Goal: Transaction & Acquisition: Purchase product/service

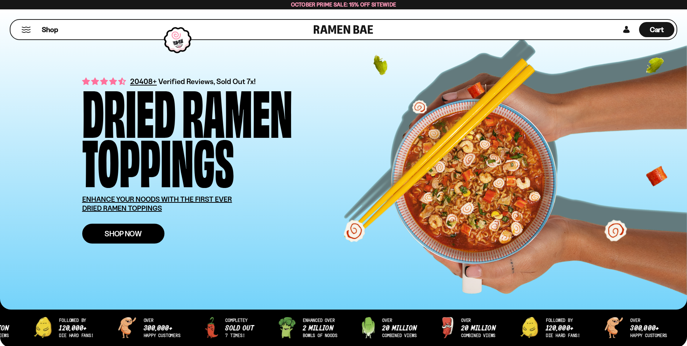
click at [112, 234] on span "Shop Now" at bounding box center [123, 234] width 37 height 8
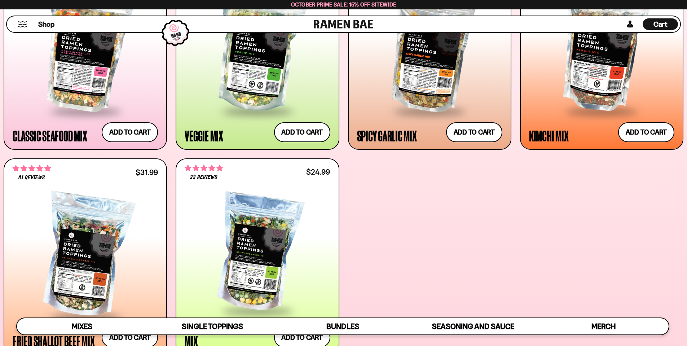
scroll to position [469, 0]
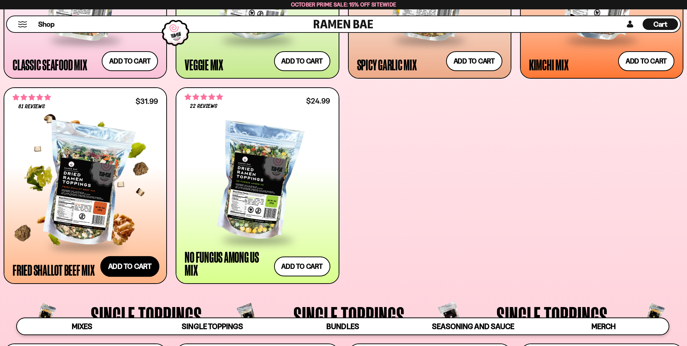
click at [140, 268] on button "Add to cart Add ― Regular price $31.99 Regular price Sale price $31.99 Unit pri…" at bounding box center [129, 266] width 59 height 21
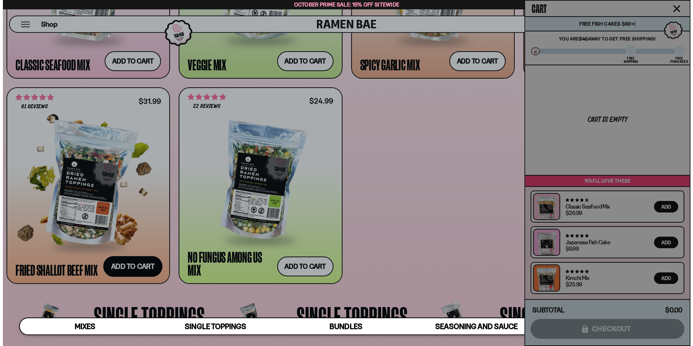
scroll to position [470, 0]
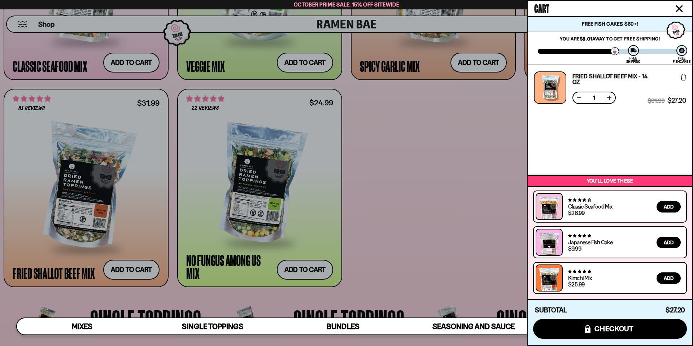
click at [388, 159] on div at bounding box center [346, 173] width 693 height 346
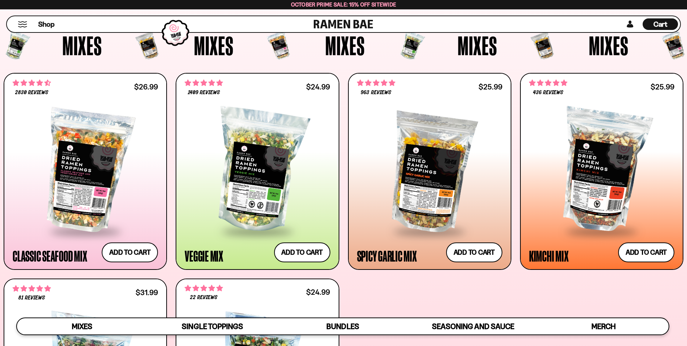
scroll to position [253, 0]
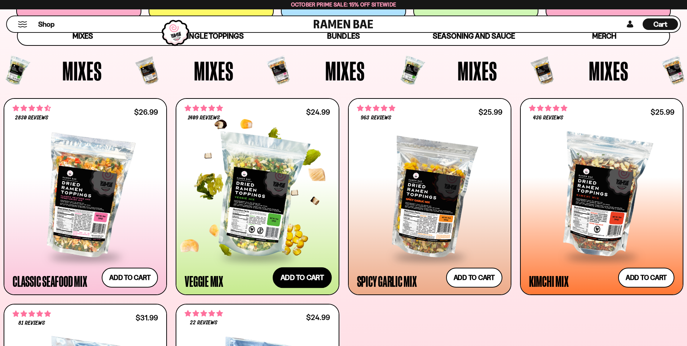
click at [300, 278] on button "Add to cart Add ― Regular price $24.99 Regular price Sale price $24.99 Unit pri…" at bounding box center [302, 277] width 59 height 21
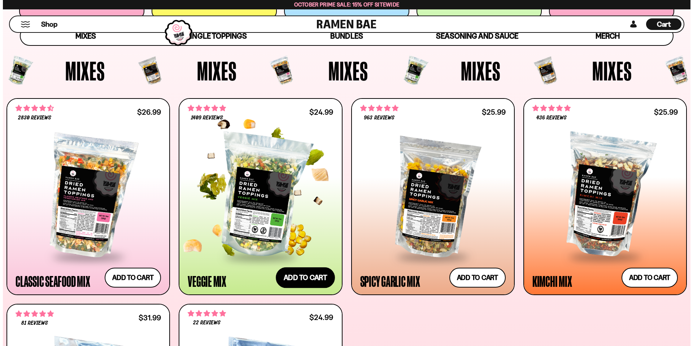
scroll to position [253, 0]
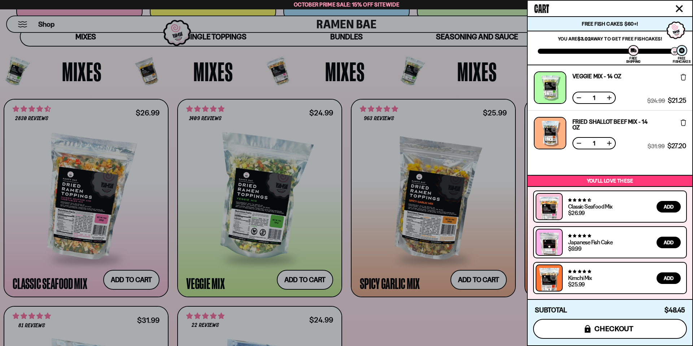
click at [620, 326] on span "checkout" at bounding box center [613, 329] width 39 height 8
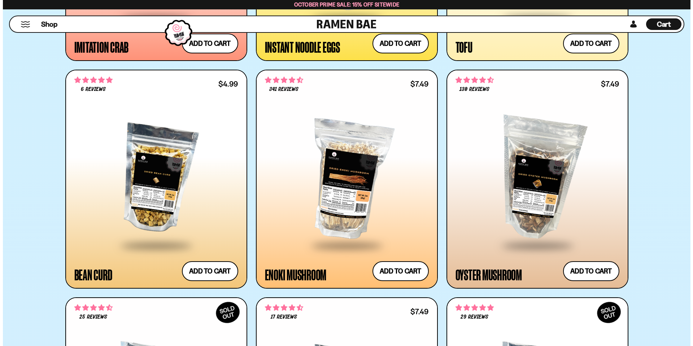
scroll to position [1516, 0]
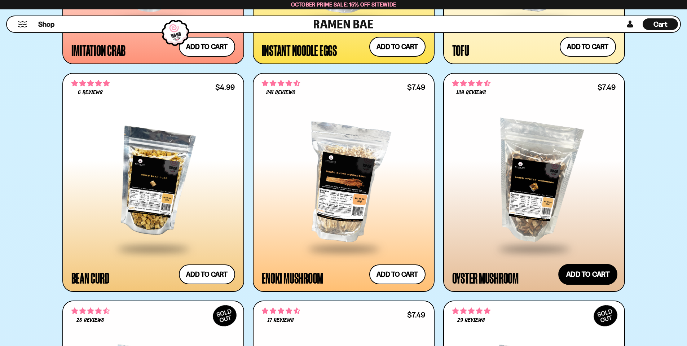
click at [590, 271] on button "Add to cart Add ― Regular price $7.49 Regular price Sale price $7.49 Unit price…" at bounding box center [588, 274] width 59 height 21
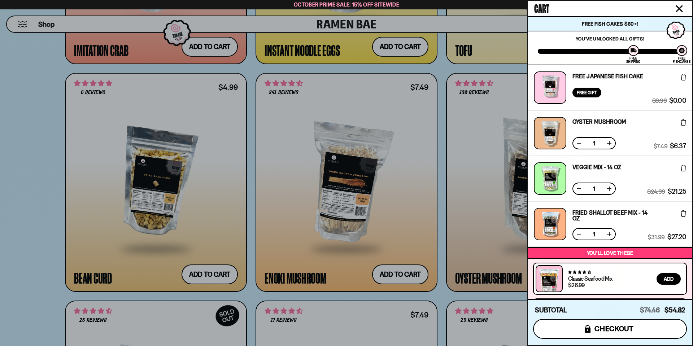
click at [621, 329] on span "checkout" at bounding box center [613, 329] width 39 height 8
